Goal: Navigation & Orientation: Find specific page/section

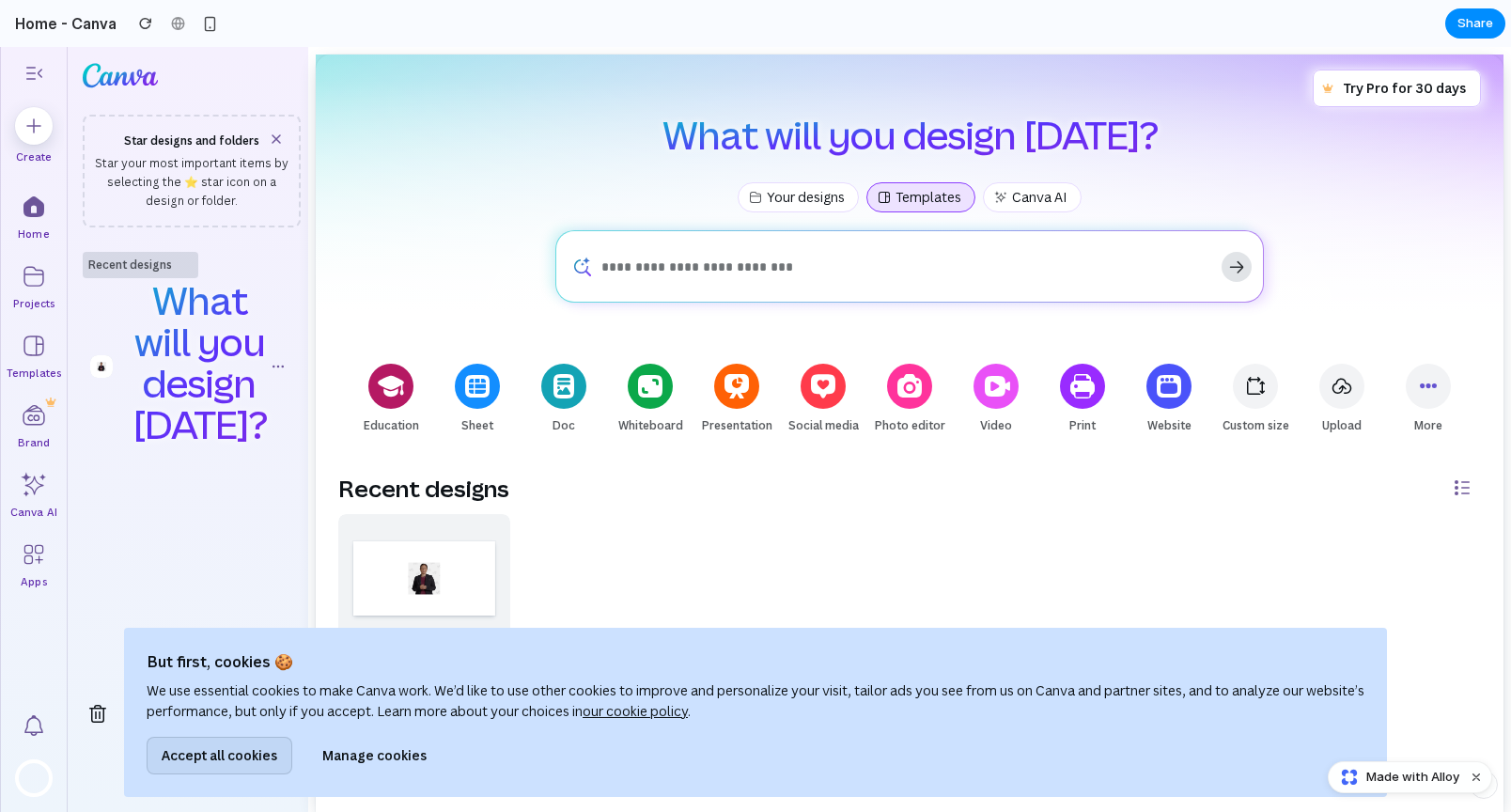
click at [259, 513] on span "Accept all cookies" at bounding box center [219, 754] width 115 height 21
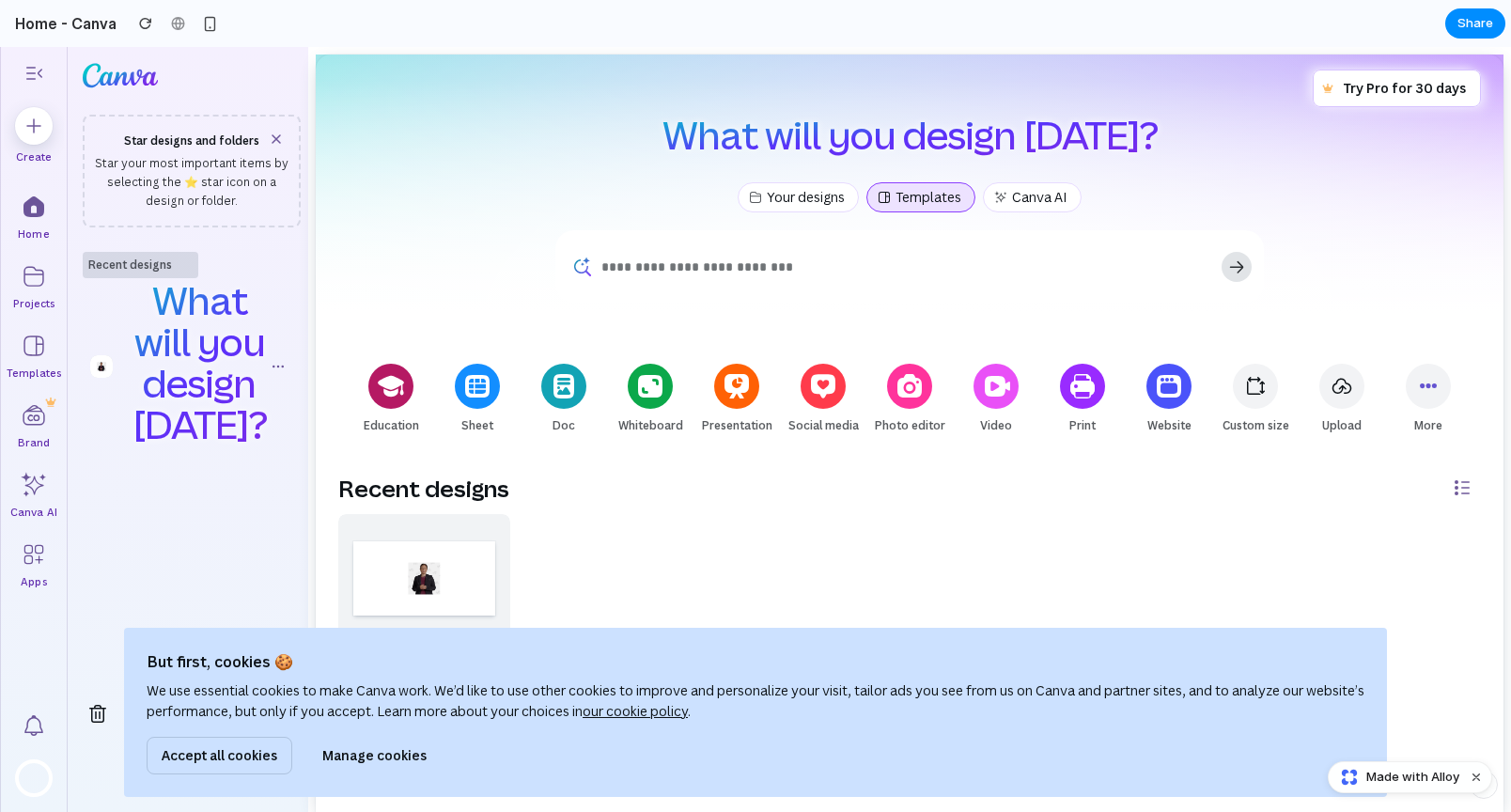
click at [659, 278] on input "search" at bounding box center [909, 267] width 617 height 36
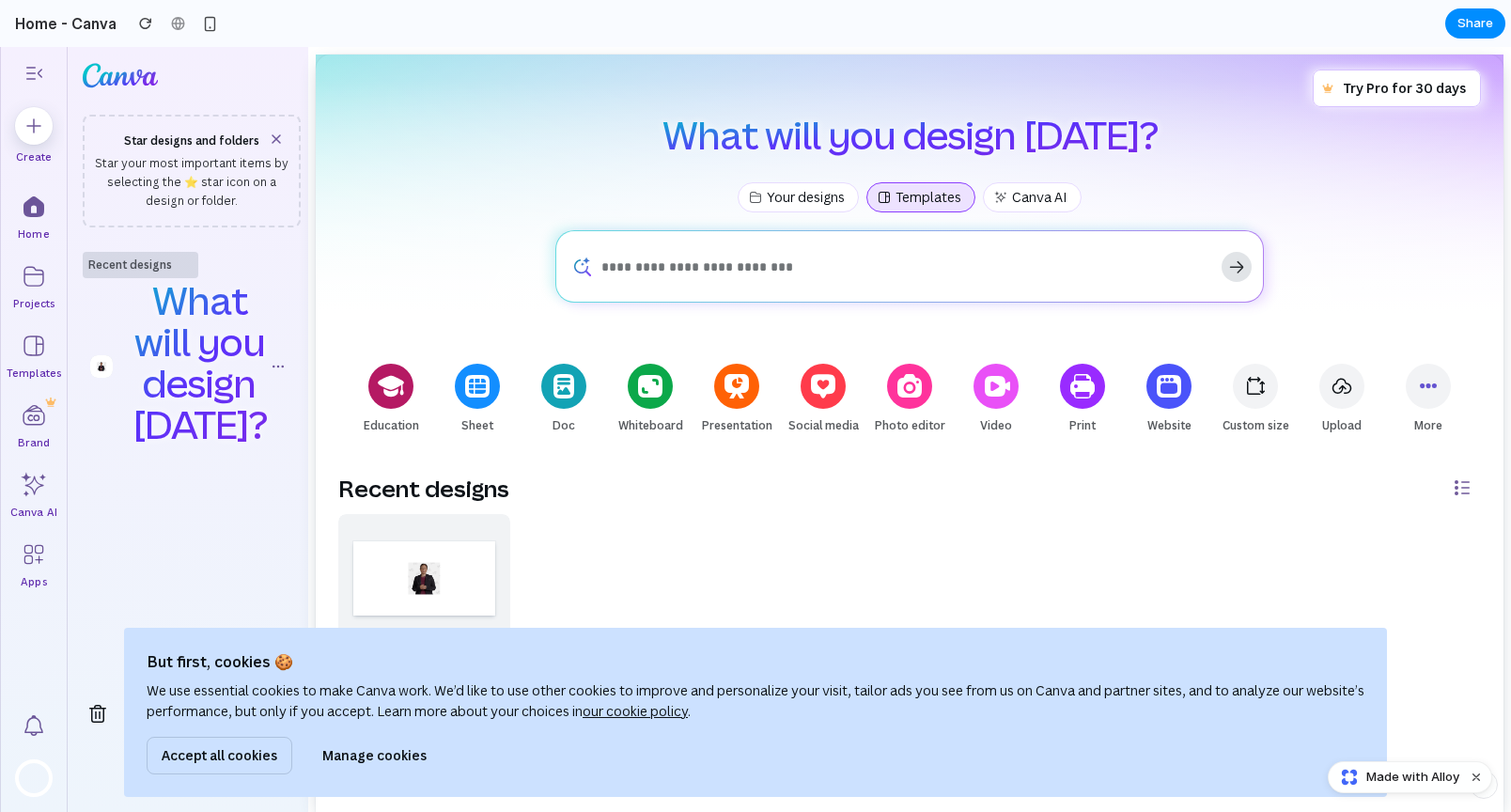
click at [640, 331] on div "Skip to end of “Features” list Your designs Templates Canva AI Skip to start of…" at bounding box center [909, 500] width 1187 height 660
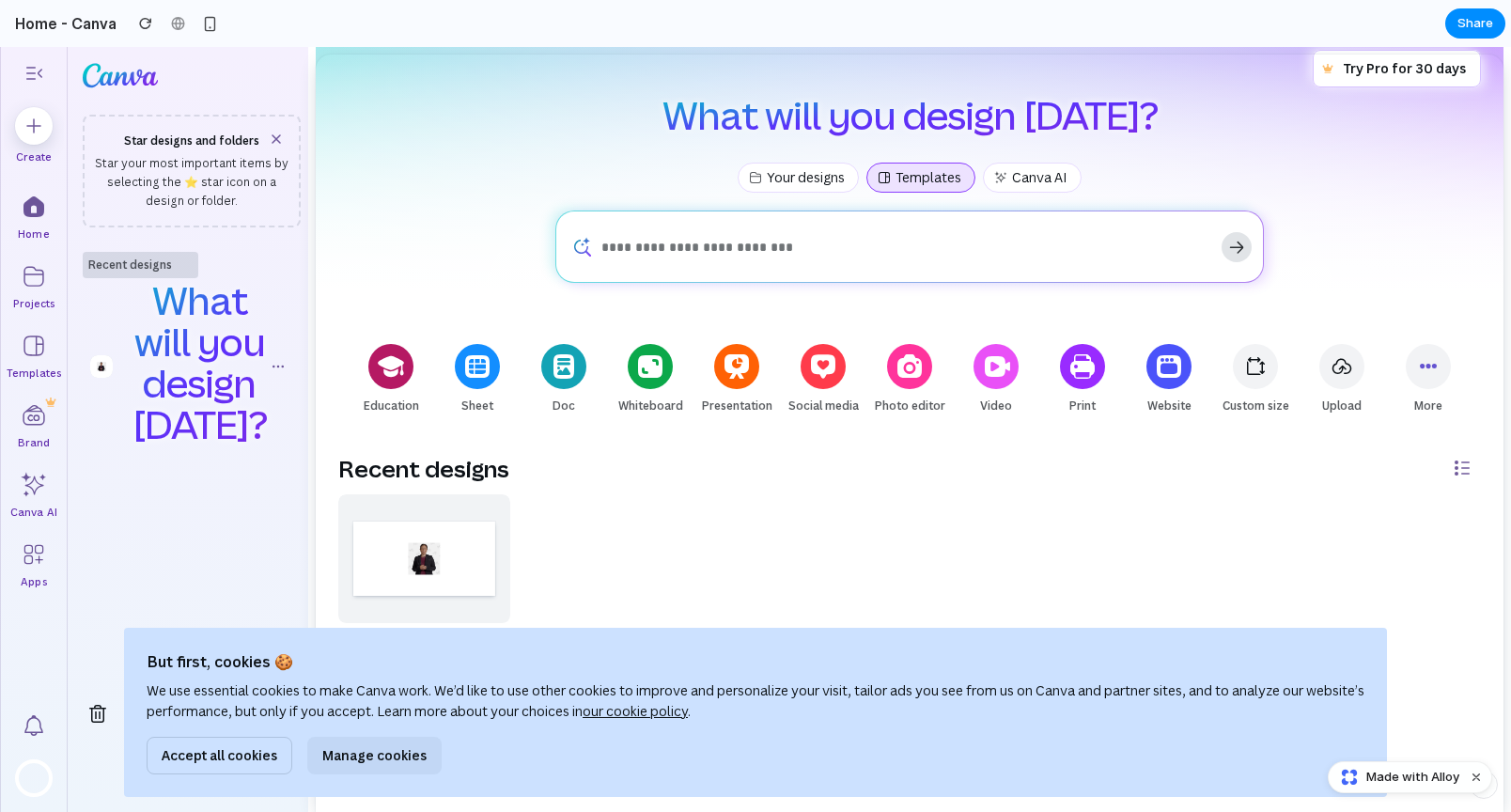
click at [348, 513] on button "Manage cookies" at bounding box center [373, 755] width 134 height 38
click at [253, 513] on button "Accept all cookies" at bounding box center [219, 755] width 146 height 38
click at [202, 24] on div "button" at bounding box center [209, 24] width 16 height 16
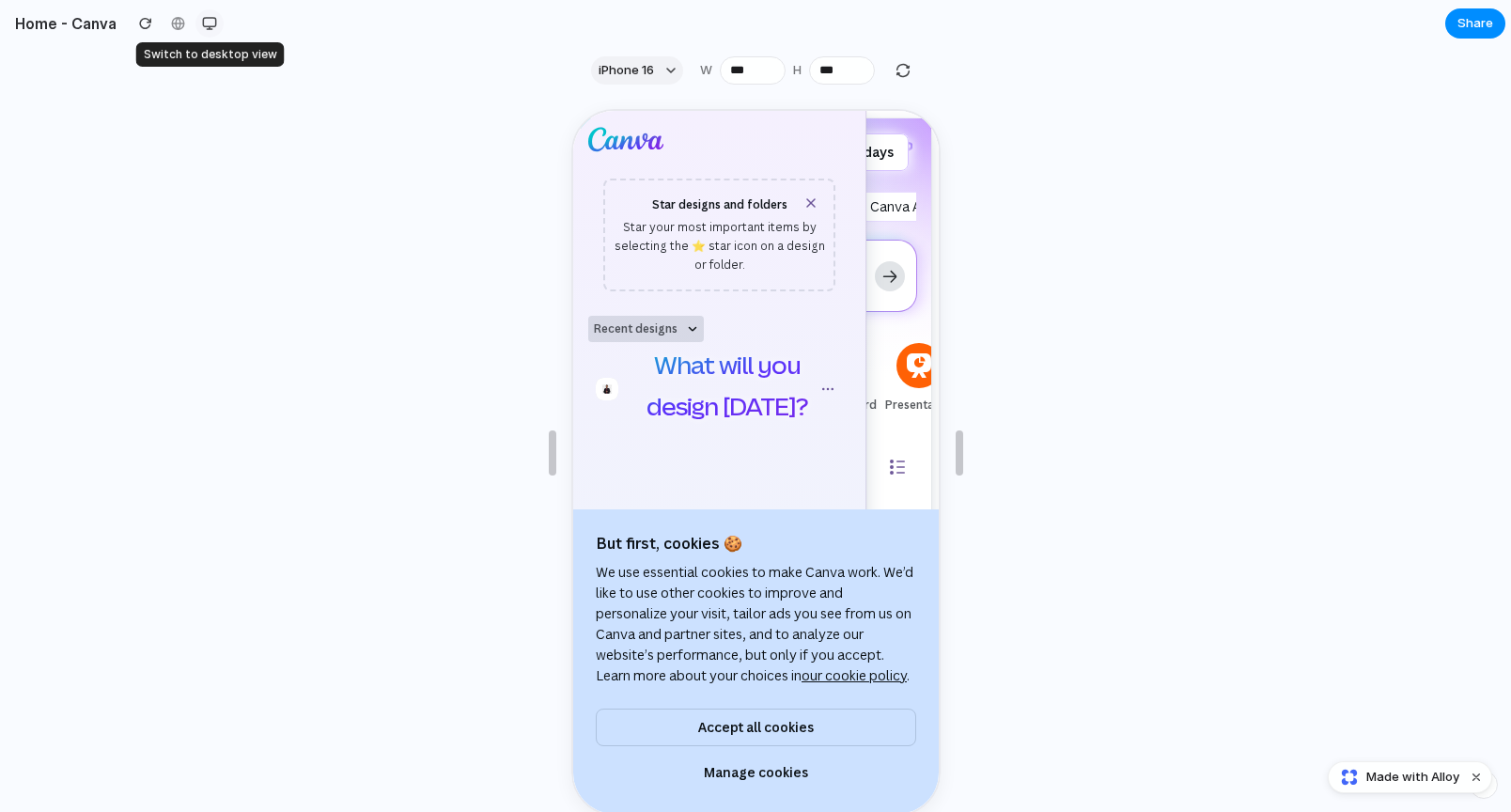
scroll to position [0, 0]
click at [206, 16] on div "button" at bounding box center [208, 23] width 15 height 15
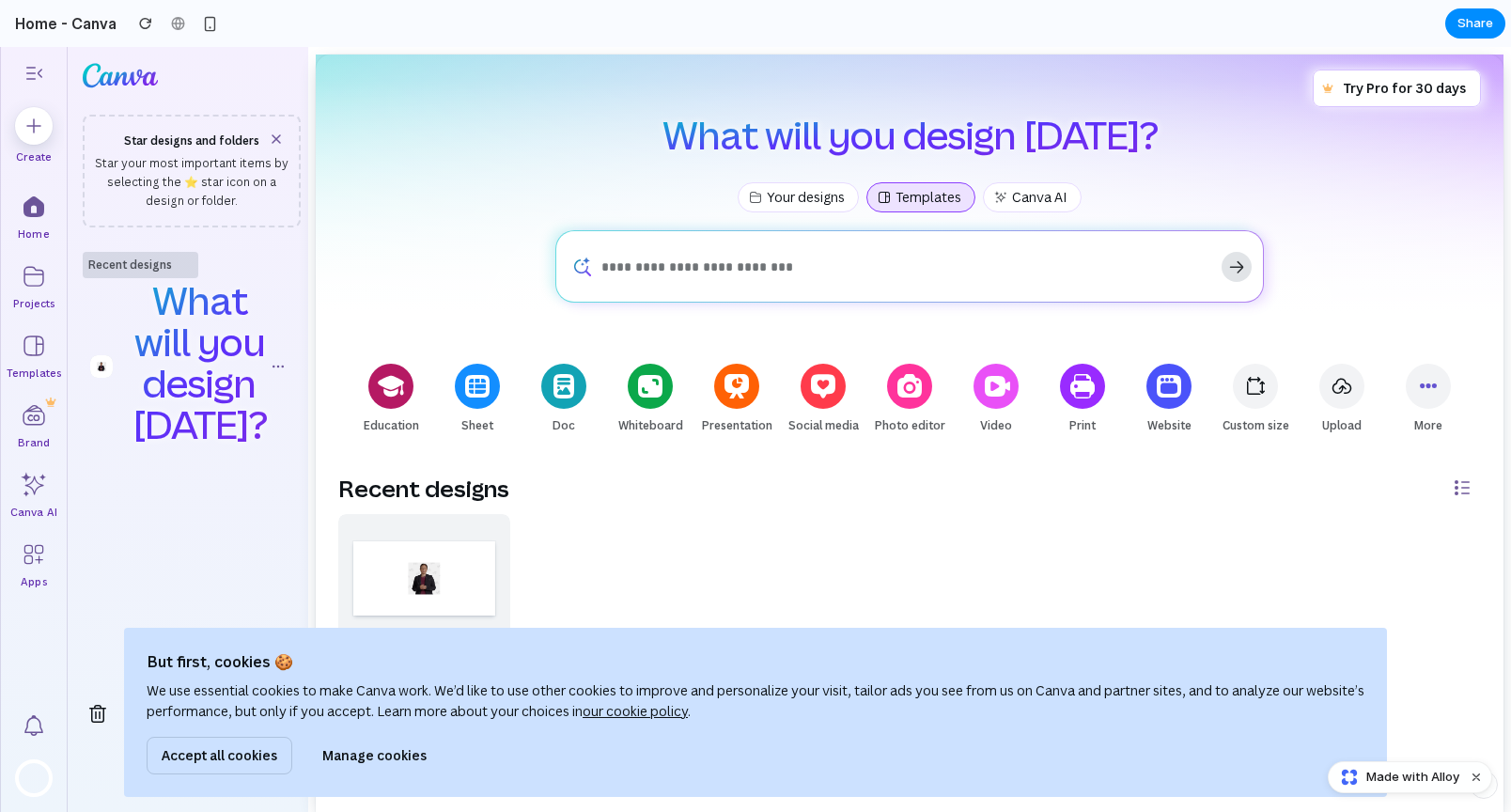
click at [486, 212] on div "Skip to end of “Features” list Your designs Templates Canva AI Skip to start of…" at bounding box center [909, 197] width 1158 height 53
drag, startPoint x: 196, startPoint y: 278, endPoint x: 196, endPoint y: 231, distance: 47.0
click at [196, 231] on div "Star designs and folders Star your most important items by selecting the ⭐ star…" at bounding box center [192, 368] width 248 height 509
click at [196, 231] on div "Star designs and folders Star your most important items by selecting the ⭐ star…" at bounding box center [192, 281] width 218 height 335
